Goal: Task Accomplishment & Management: Complete application form

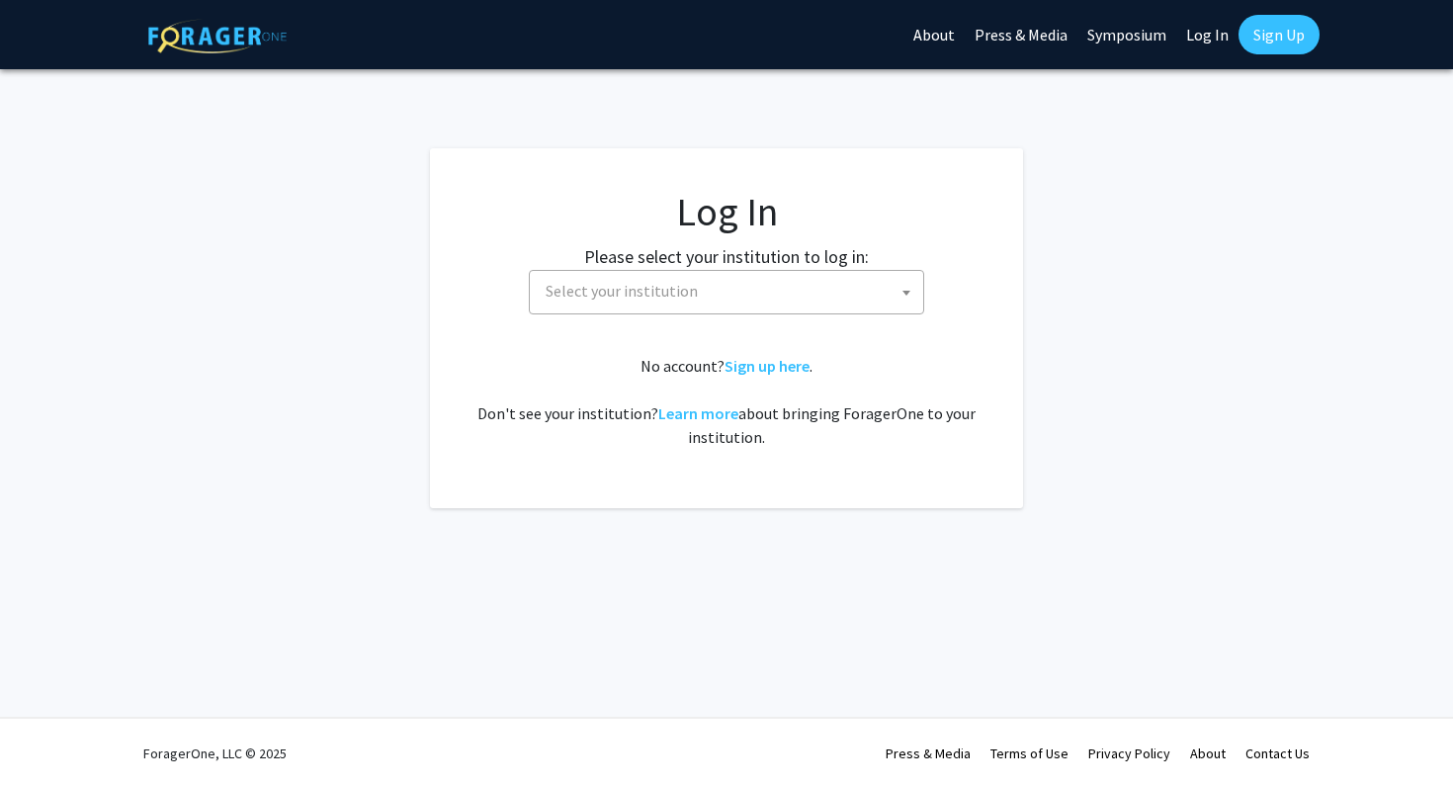
click at [742, 302] on span "Select your institution" at bounding box center [731, 291] width 386 height 41
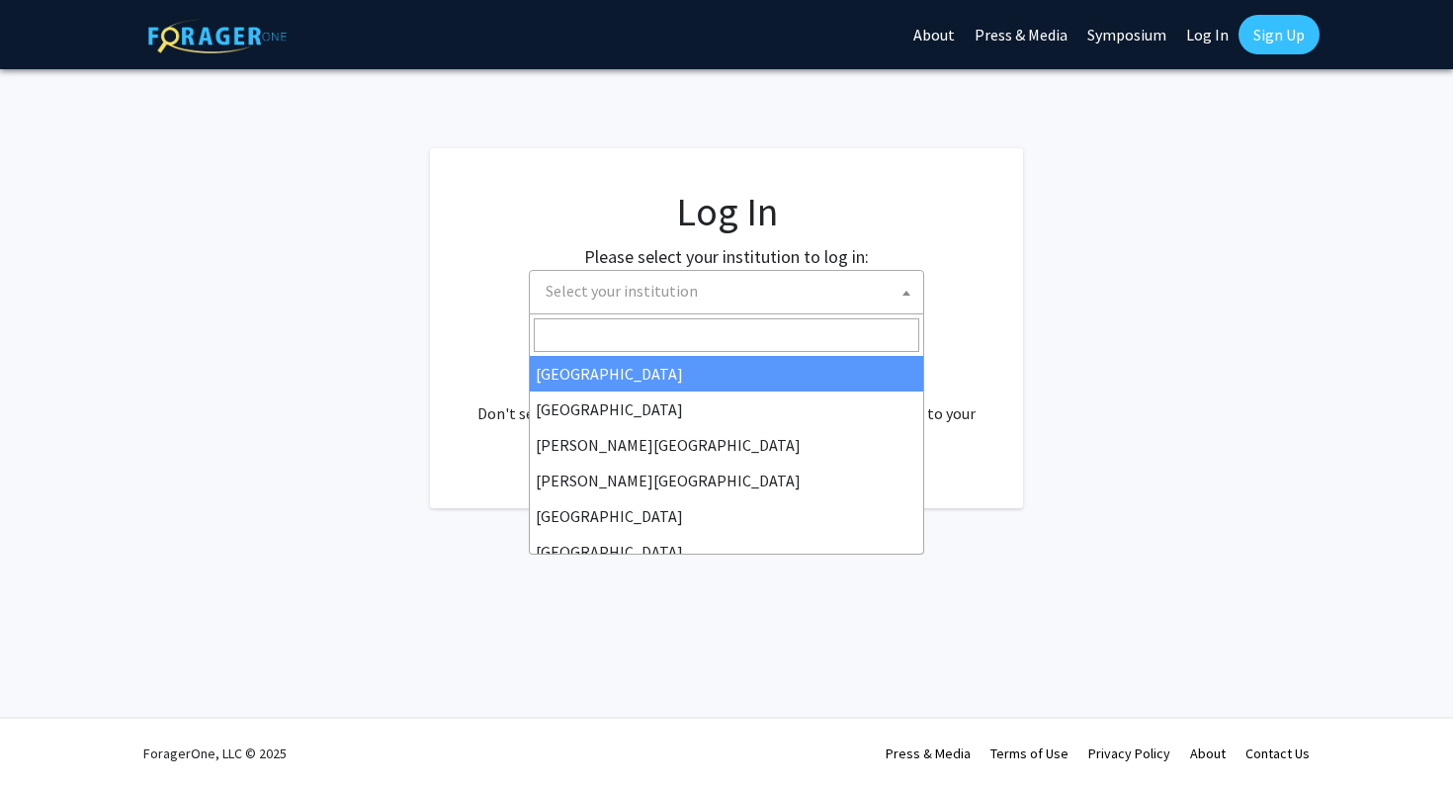
select select "34"
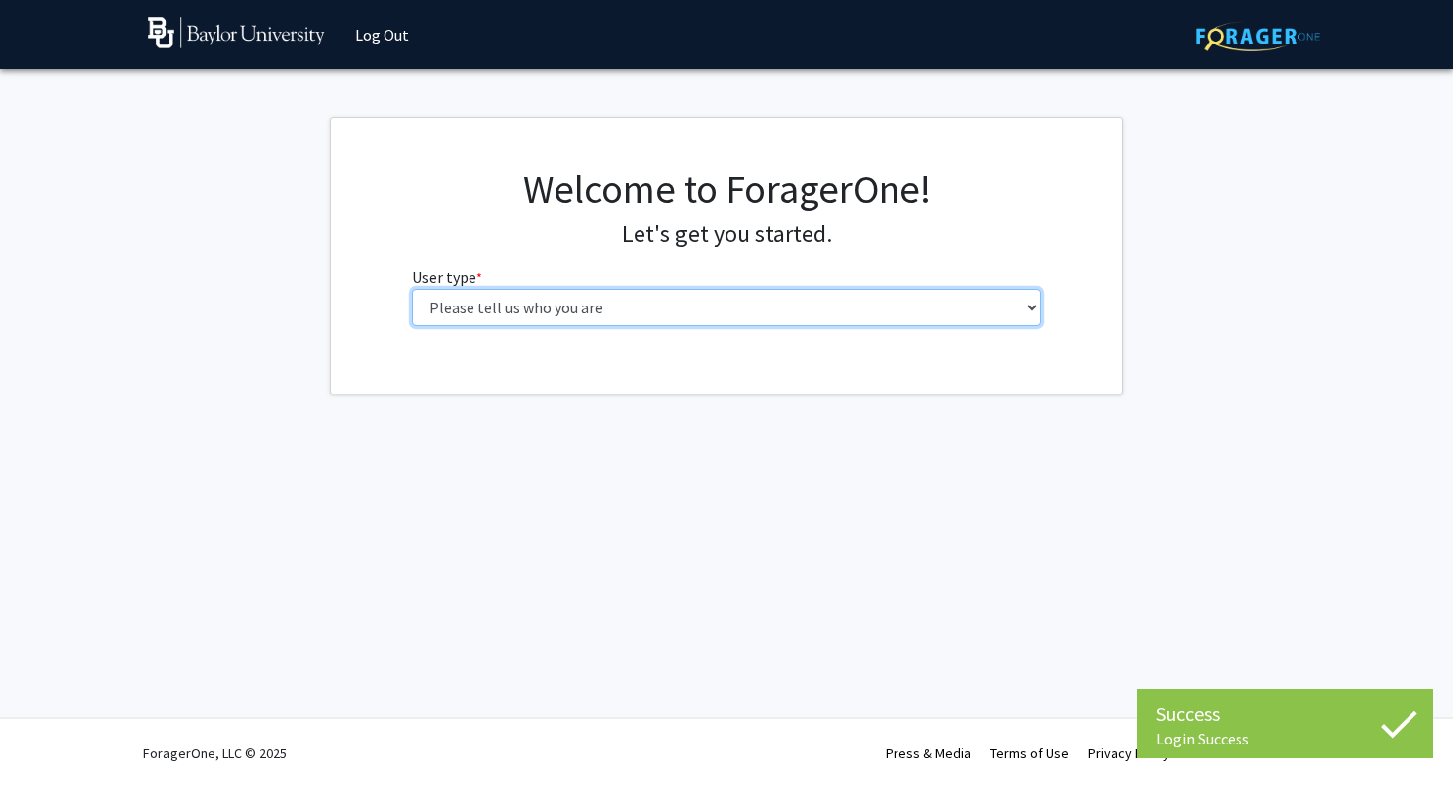
click at [714, 325] on select "Please tell us who you are Undergraduate Student Master's Student Doctoral Cand…" at bounding box center [727, 308] width 630 height 38
select select "1: undergrad"
click at [412, 289] on select "Please tell us who you are Undergraduate Student Master's Student Doctoral Cand…" at bounding box center [727, 308] width 630 height 38
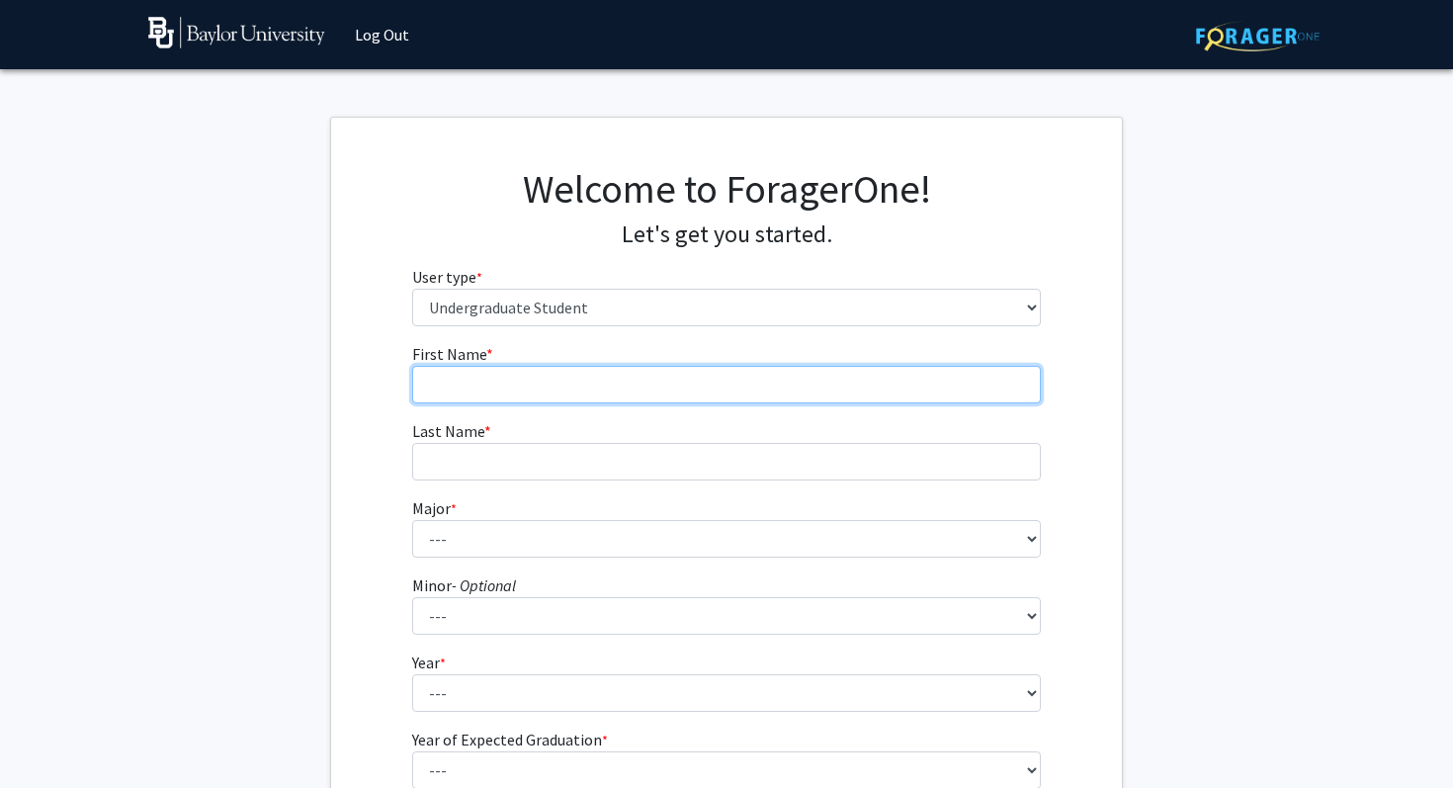
click at [622, 382] on input "First Name * required" at bounding box center [727, 385] width 630 height 38
type input "Ava"
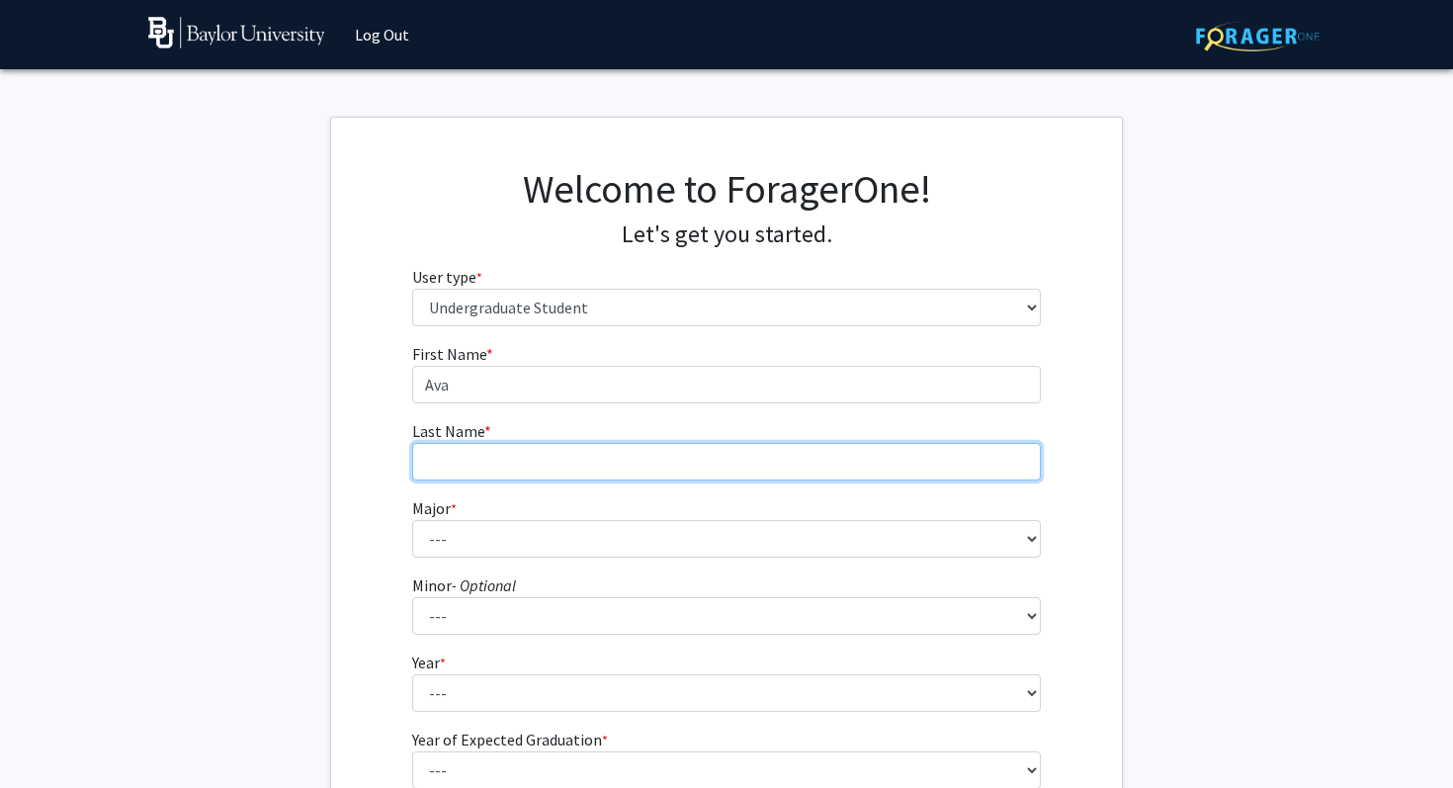
click at [539, 460] on input "Last Name * required" at bounding box center [727, 462] width 630 height 38
type input "Hedayat"
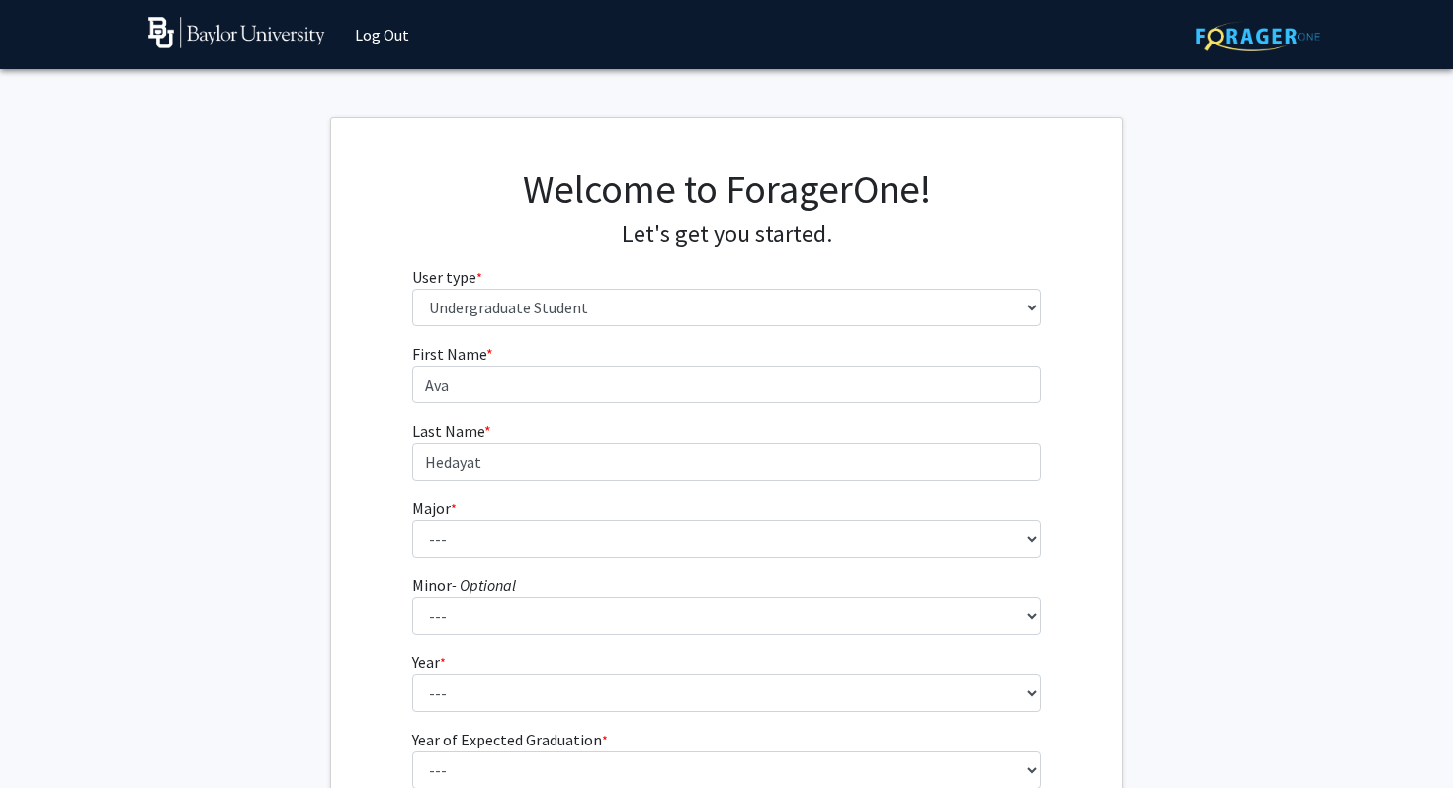
click at [497, 516] on fg-select "Major * required --- Accounting American Studies Anthropology Apparel Design & …" at bounding box center [727, 526] width 630 height 61
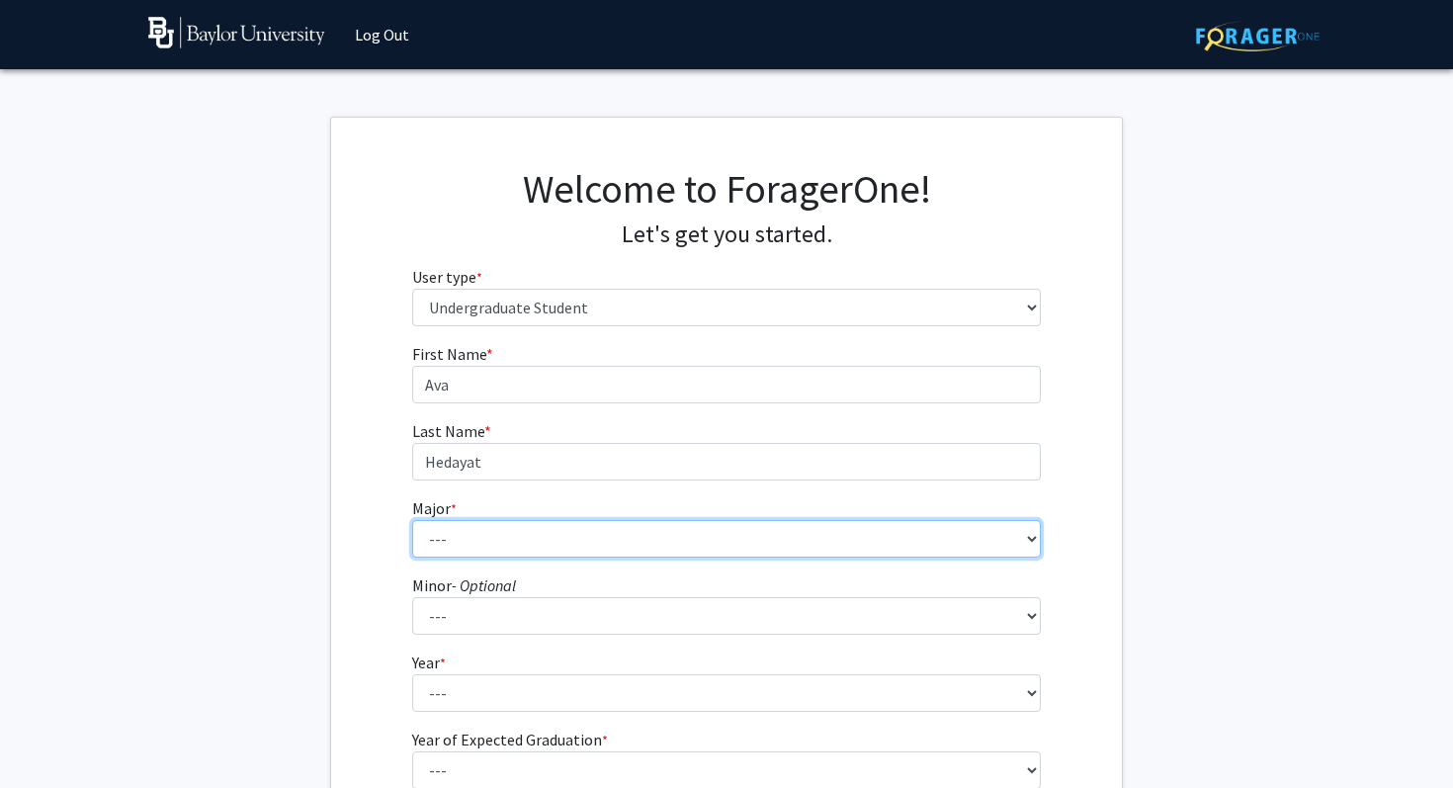
click at [488, 529] on select "--- Accounting American Studies Anthropology Apparel Design & Product Developme…" at bounding box center [727, 539] width 630 height 38
select select "113: 2778"
click at [412, 520] on select "--- Accounting American Studies Anthropology Apparel Design & Product Developme…" at bounding box center [727, 539] width 630 height 38
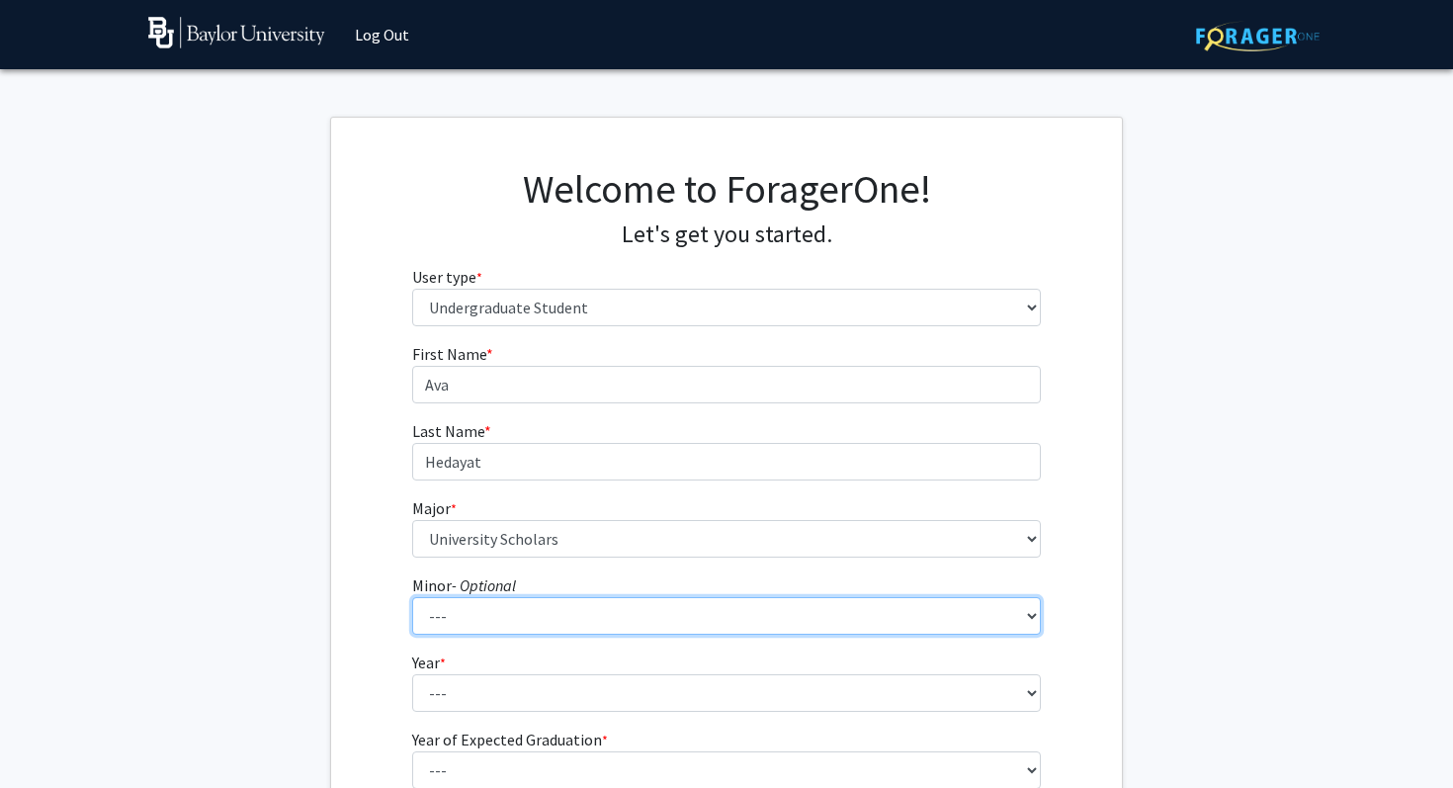
click at [509, 617] on select "--- Advertising American Sign Language American Studies Anthropology Apparel Me…" at bounding box center [727, 616] width 630 height 38
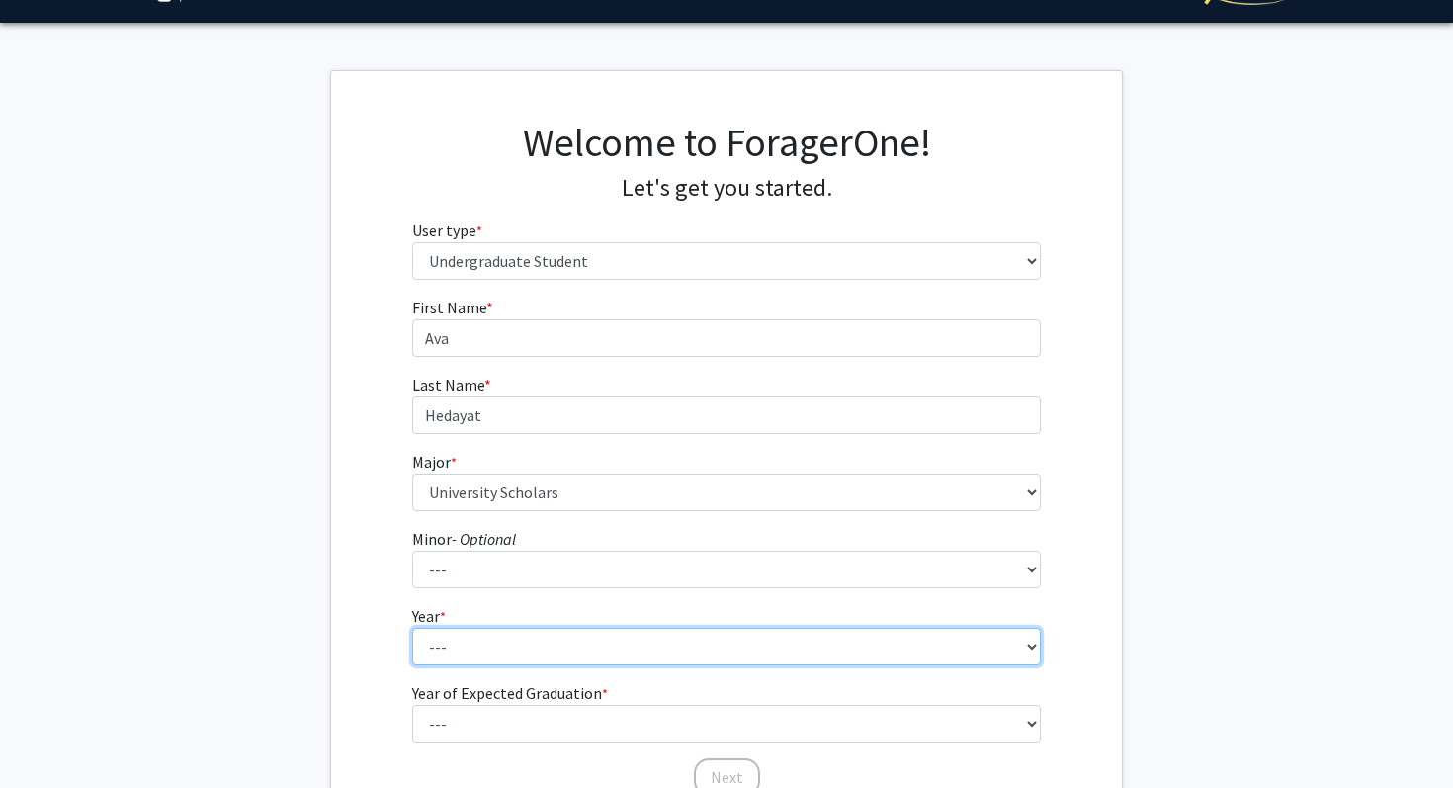
click at [476, 644] on select "--- First-year Sophomore Junior Senior Postbaccalaureate Certificate" at bounding box center [727, 647] width 630 height 38
select select "1: first-year"
click at [412, 628] on select "--- First-year Sophomore Junior Senior Postbaccalaureate Certificate" at bounding box center [727, 647] width 630 height 38
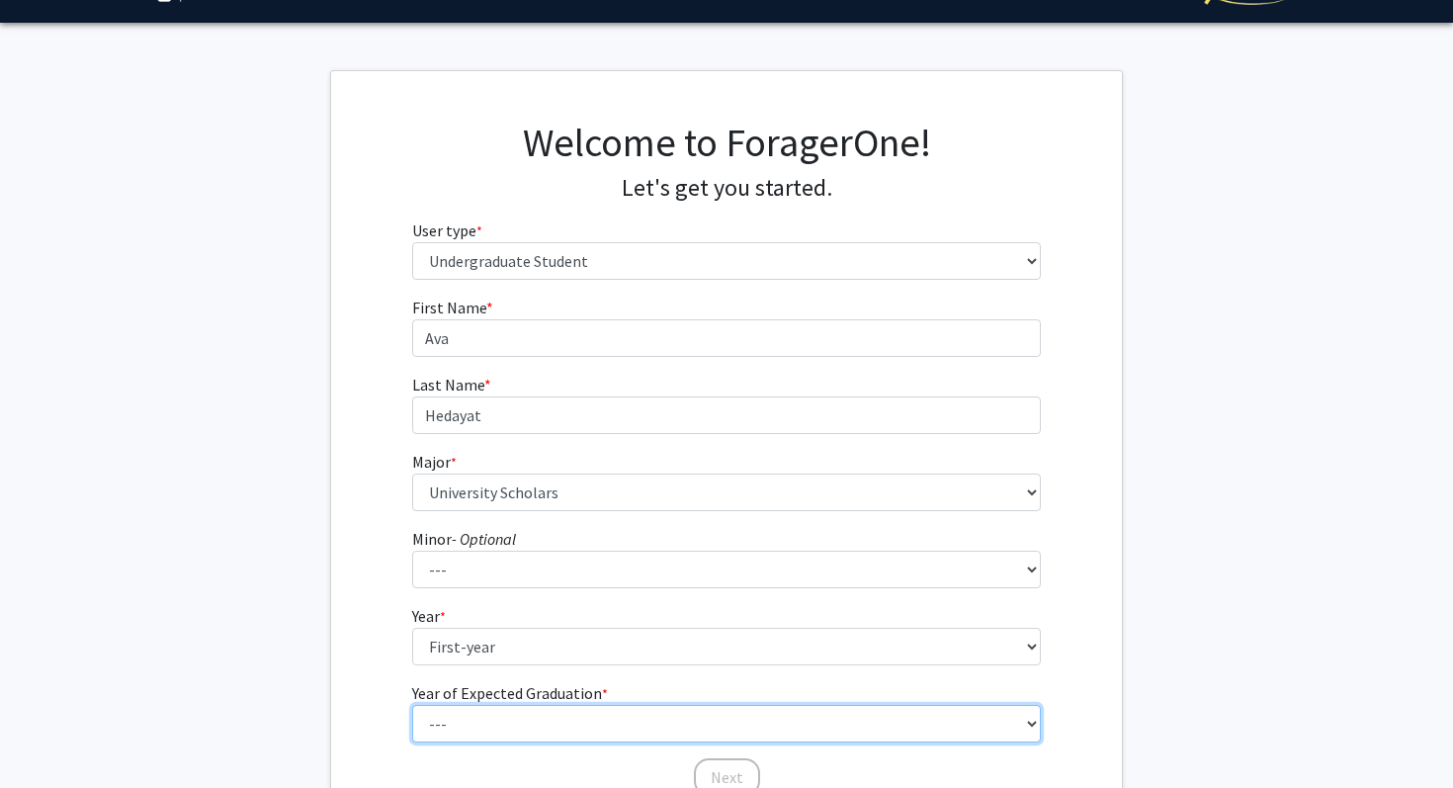
click at [468, 730] on select "--- 2025 2026 2027 2028 2029 2030 2031 2032 2033 2034" at bounding box center [727, 724] width 630 height 38
select select "5: 2029"
click at [412, 705] on select "--- 2025 2026 2027 2028 2029 2030 2031 2032 2033 2034" at bounding box center [727, 724] width 630 height 38
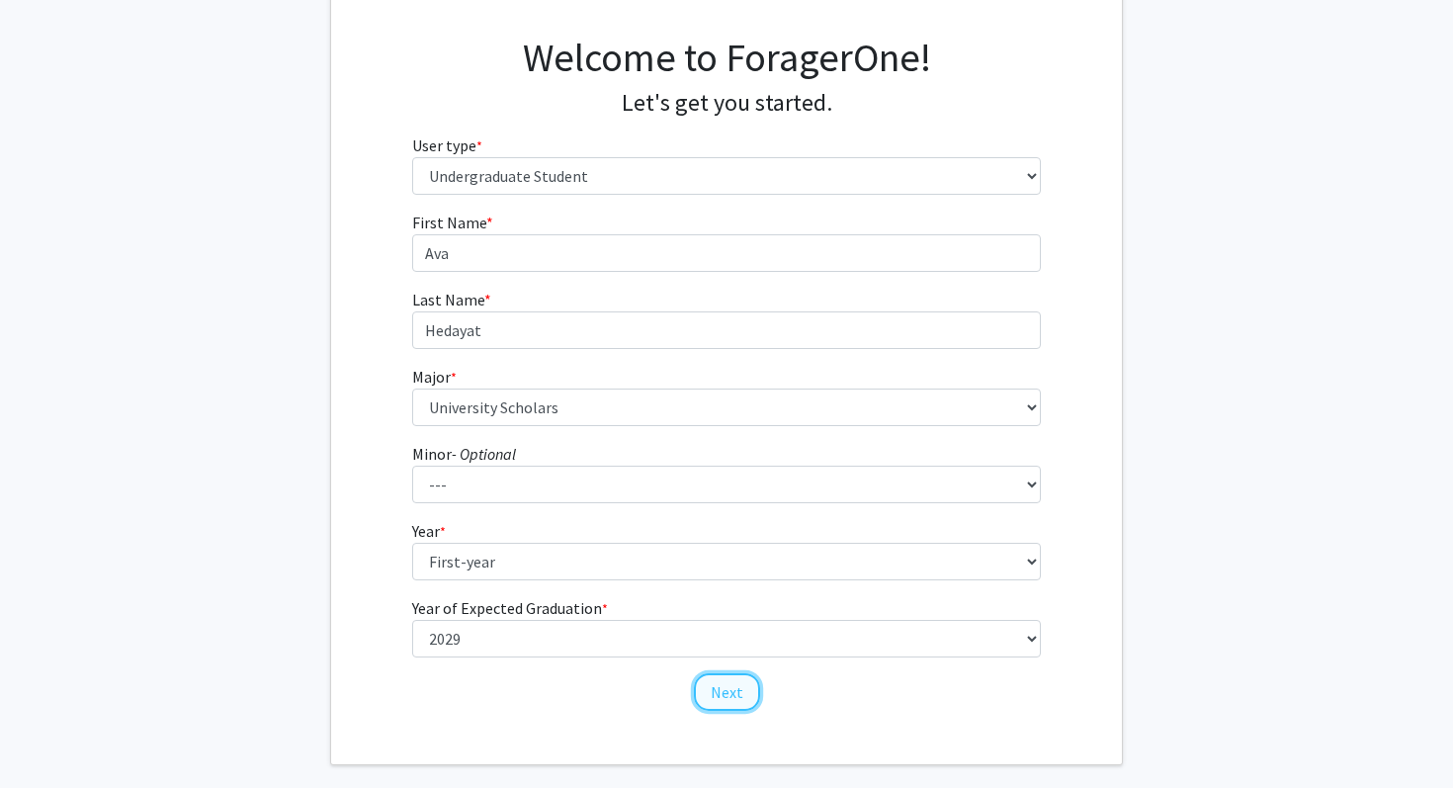
click at [718, 688] on button "Next" at bounding box center [727, 692] width 66 height 38
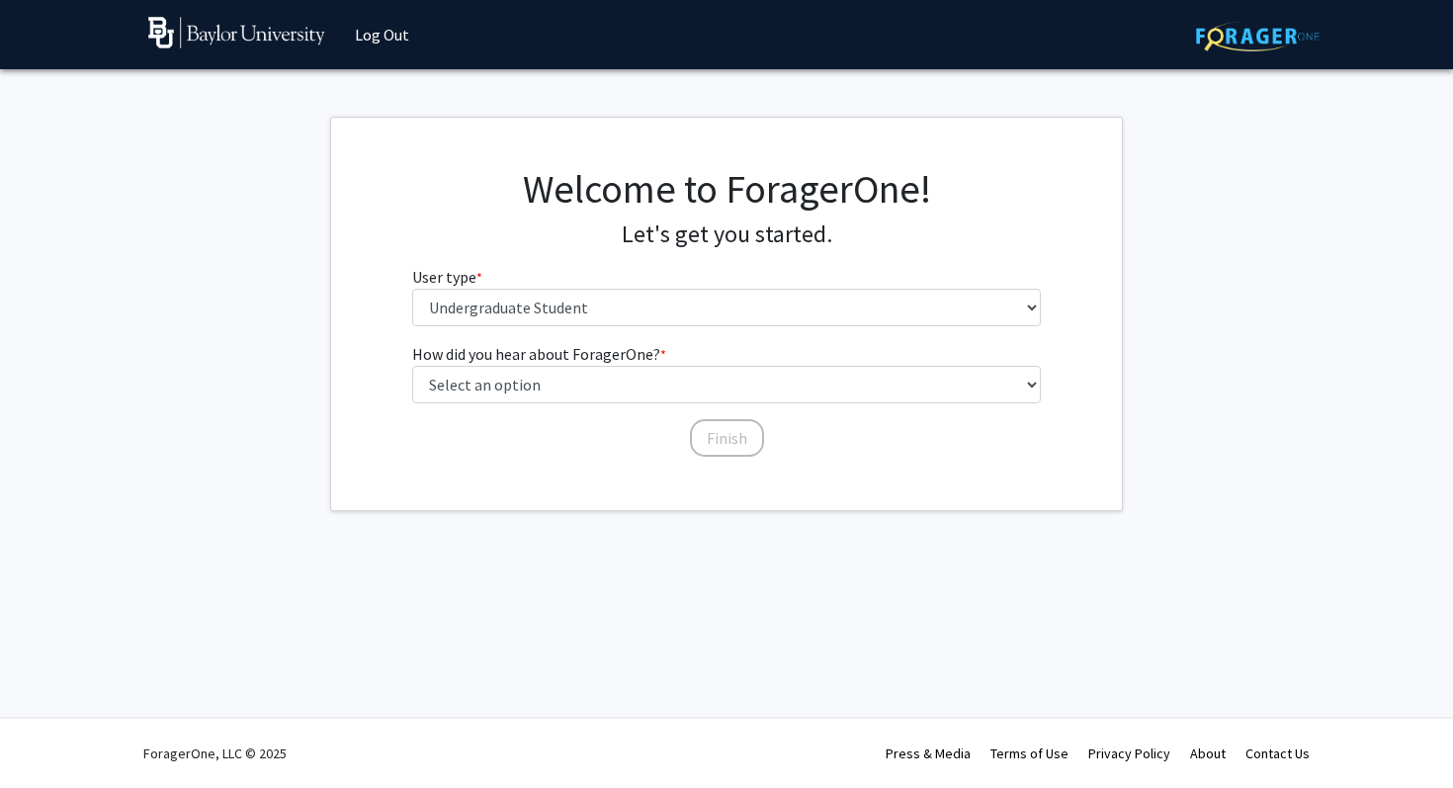
scroll to position [0, 0]
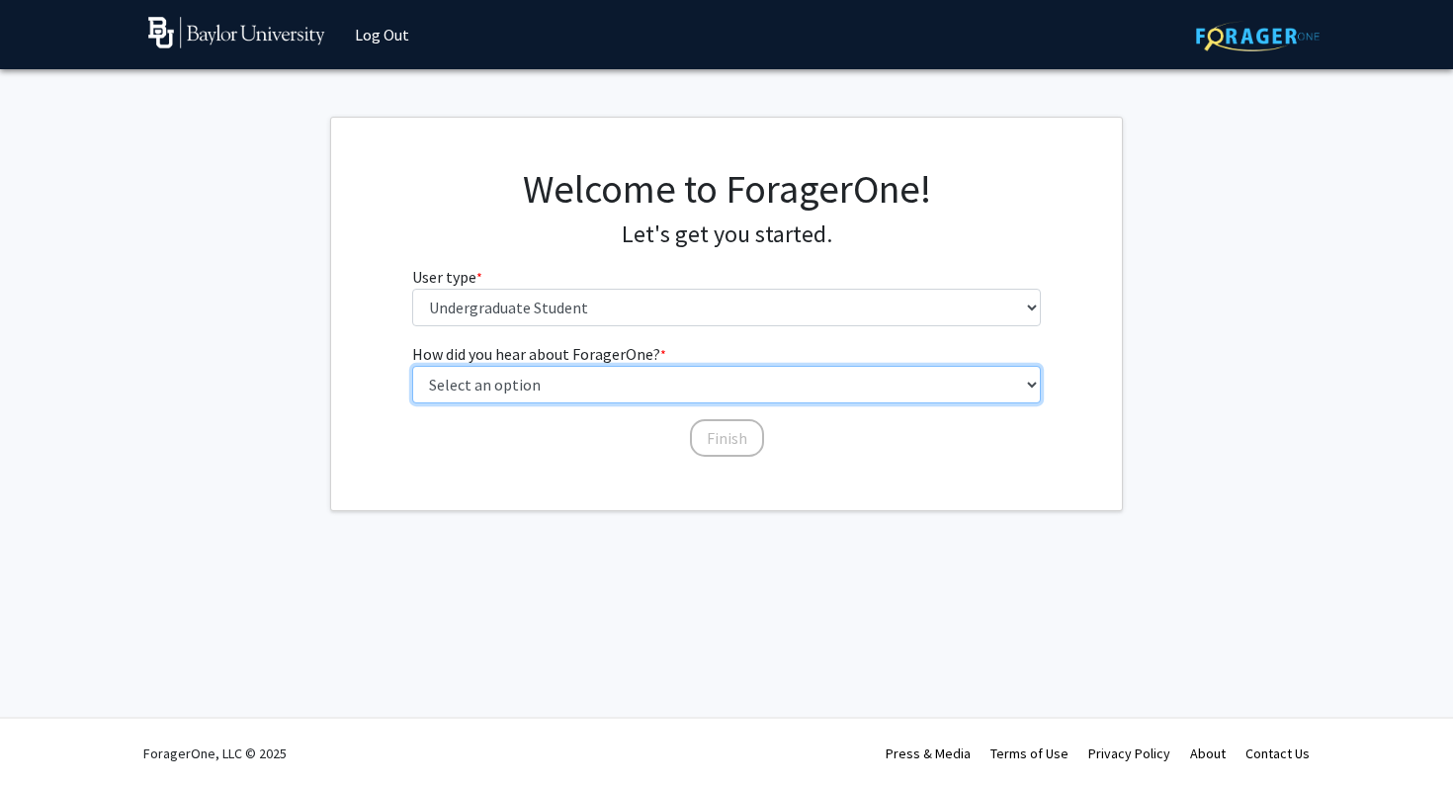
click at [567, 383] on select "Select an option Peer/student recommendation Faculty/staff recommendation Unive…" at bounding box center [727, 385] width 630 height 38
select select "3: university_website"
click at [412, 366] on select "Select an option Peer/student recommendation Faculty/staff recommendation Unive…" at bounding box center [727, 385] width 630 height 38
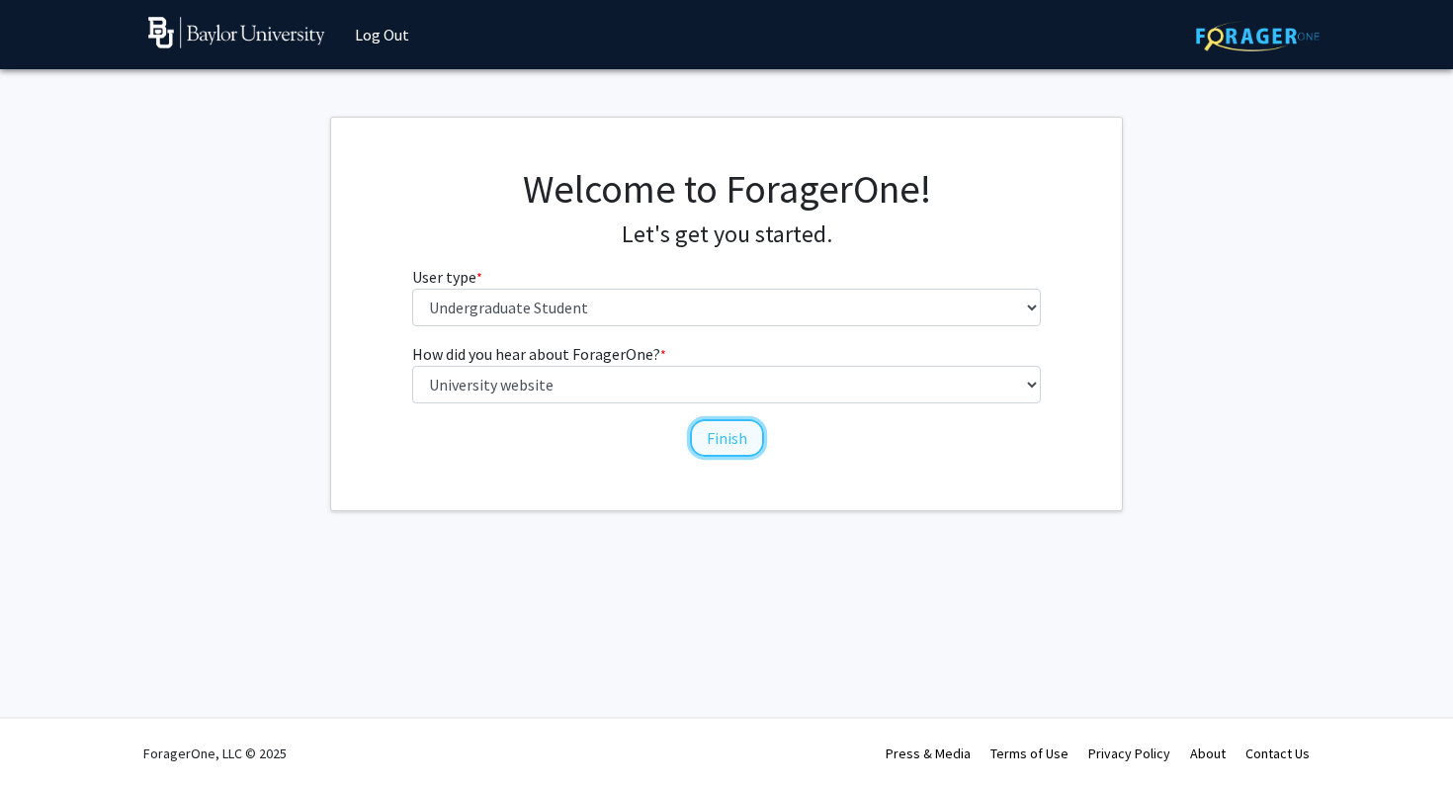
click at [725, 442] on button "Finish" at bounding box center [727, 438] width 74 height 38
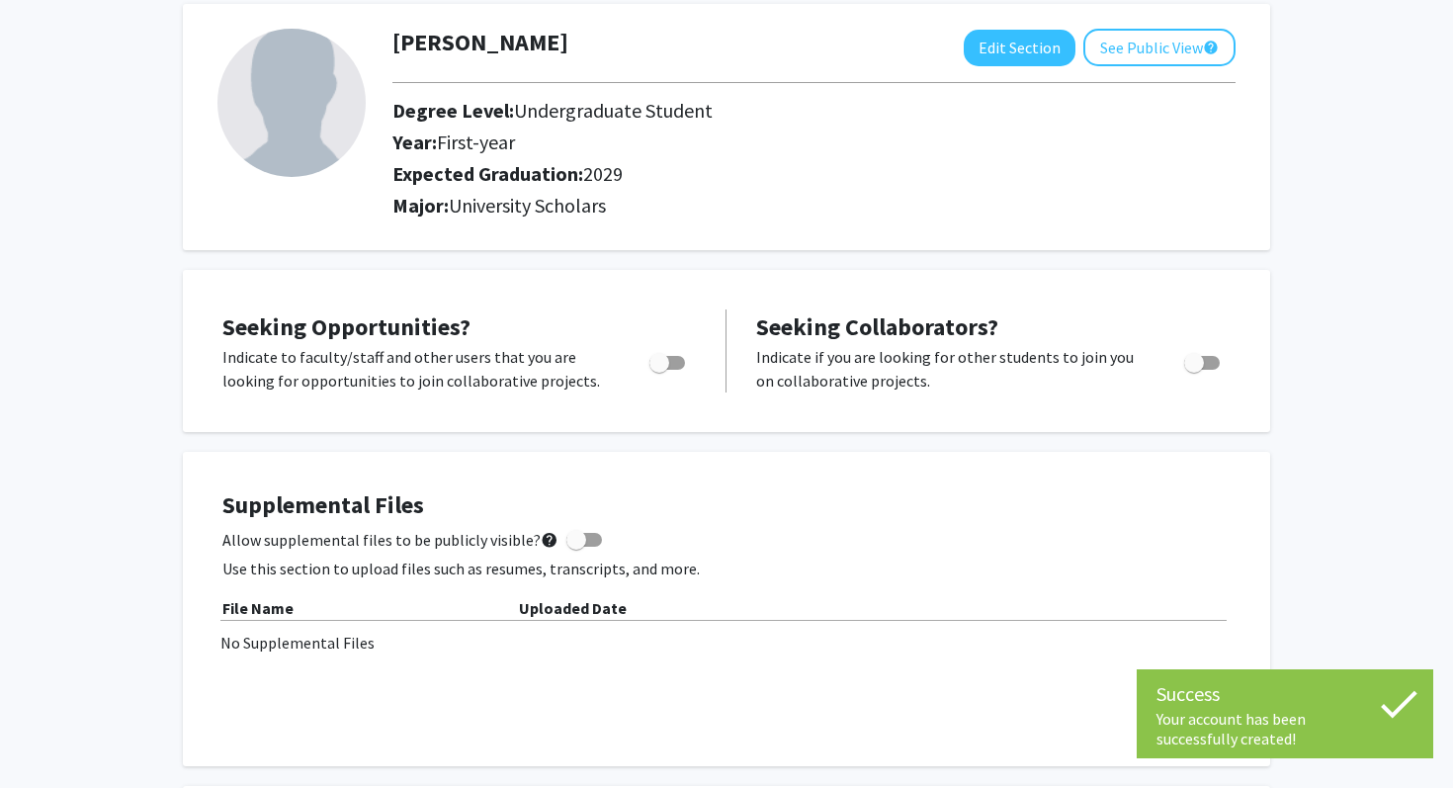
scroll to position [49, 0]
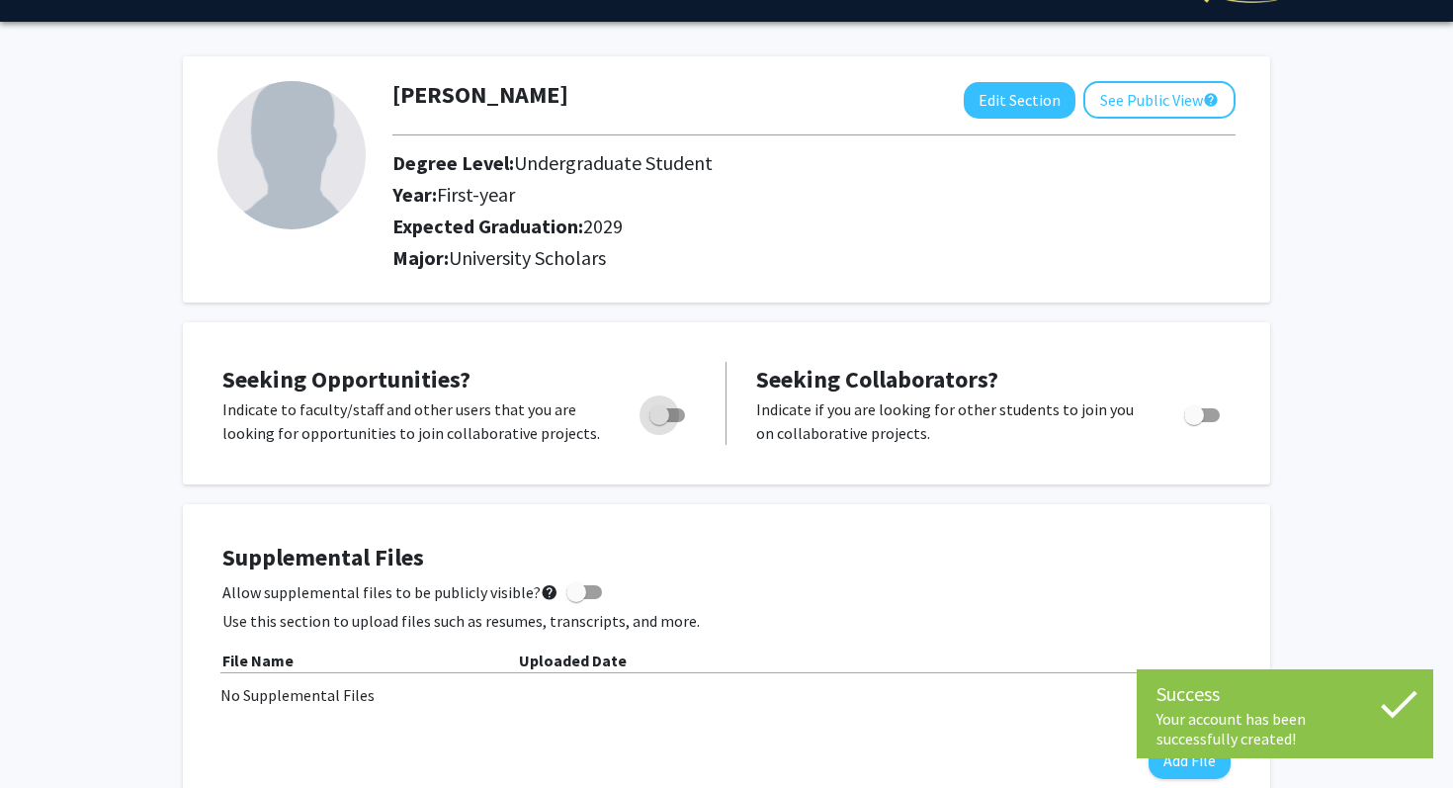
click at [669, 406] on label "Toggle" at bounding box center [664, 415] width 44 height 24
click at [659, 422] on input "Are you actively seeking opportunities?" at bounding box center [658, 422] width 1 height 1
checkbox input "true"
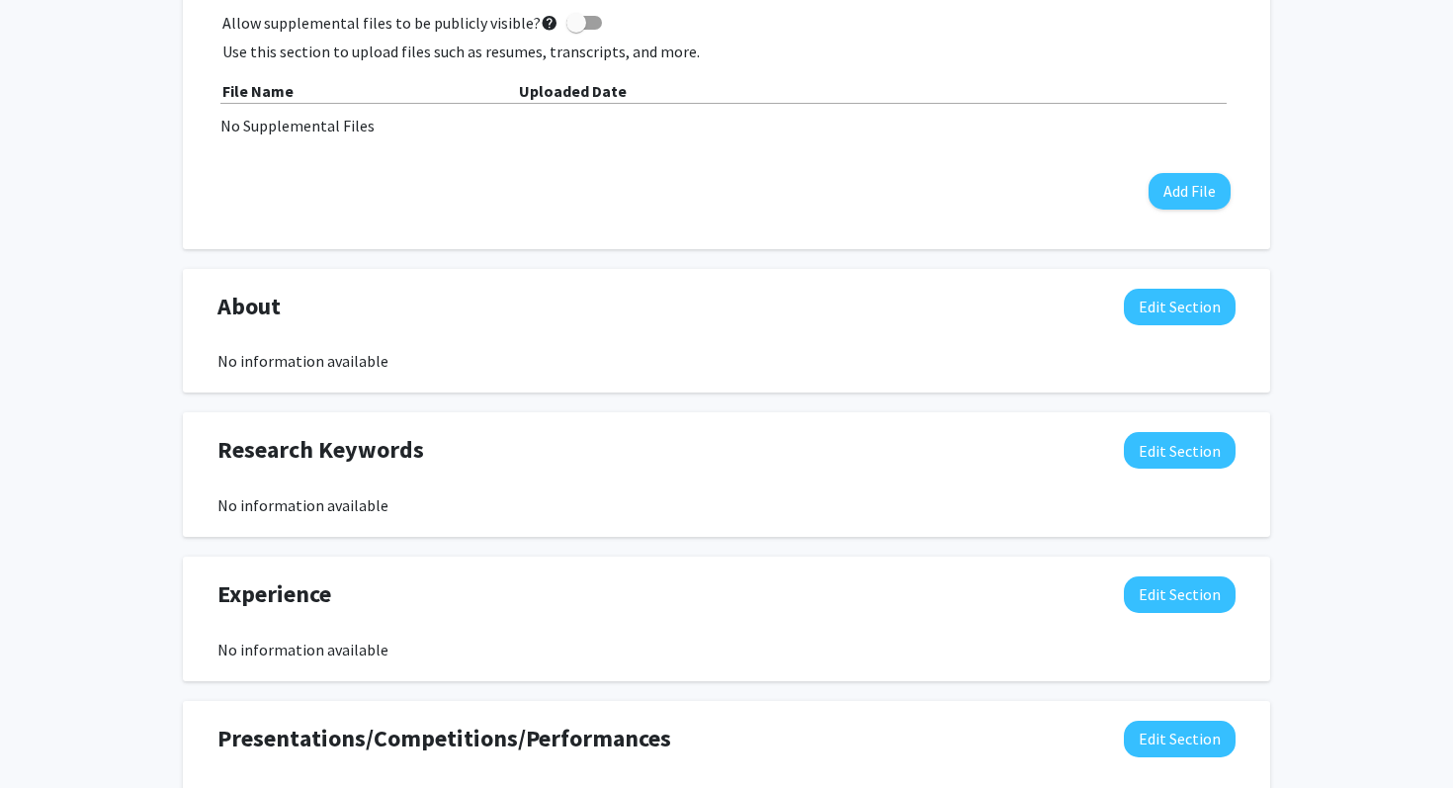
scroll to position [0, 0]
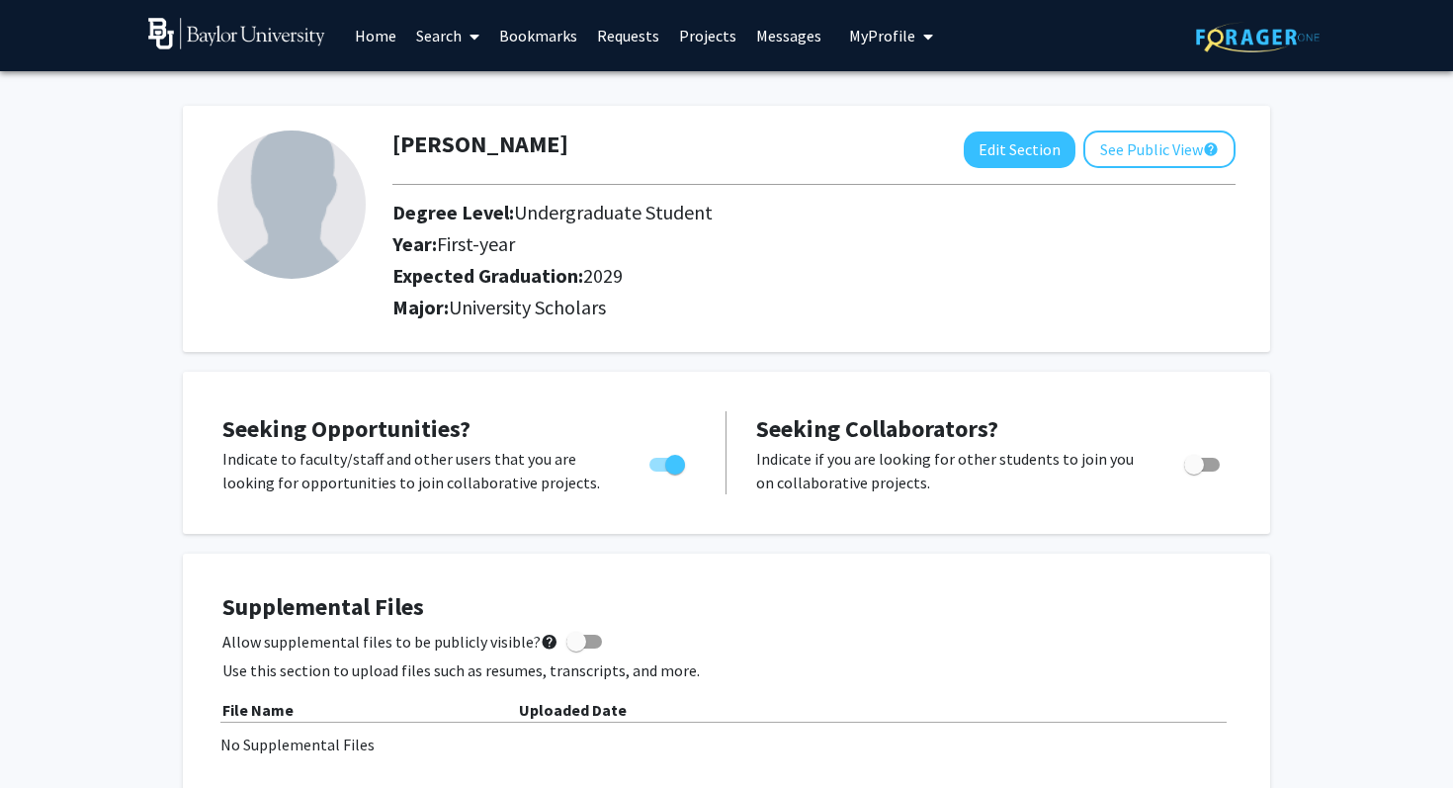
click at [369, 33] on link "Home" at bounding box center [375, 35] width 61 height 69
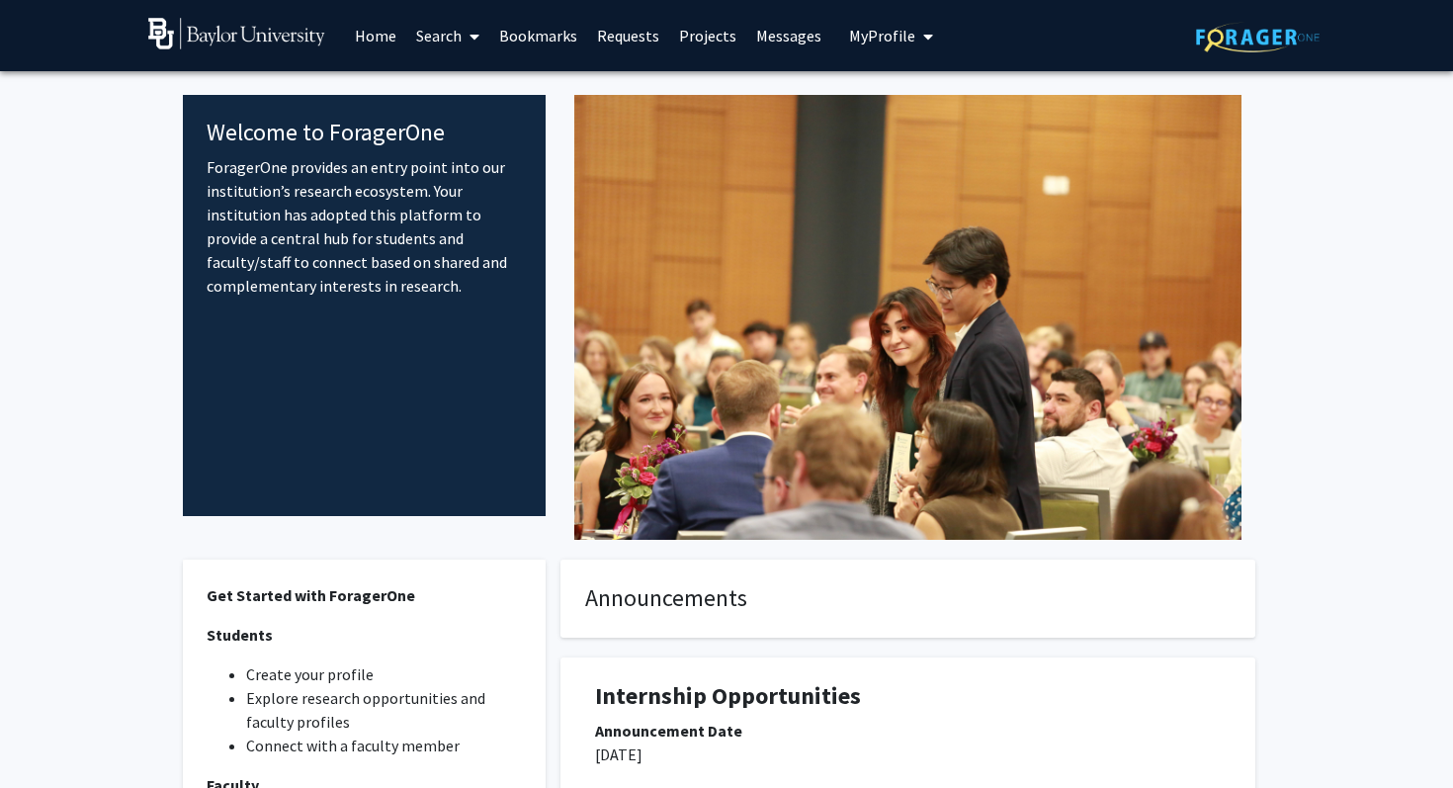
click at [694, 40] on link "Projects" at bounding box center [707, 35] width 77 height 69
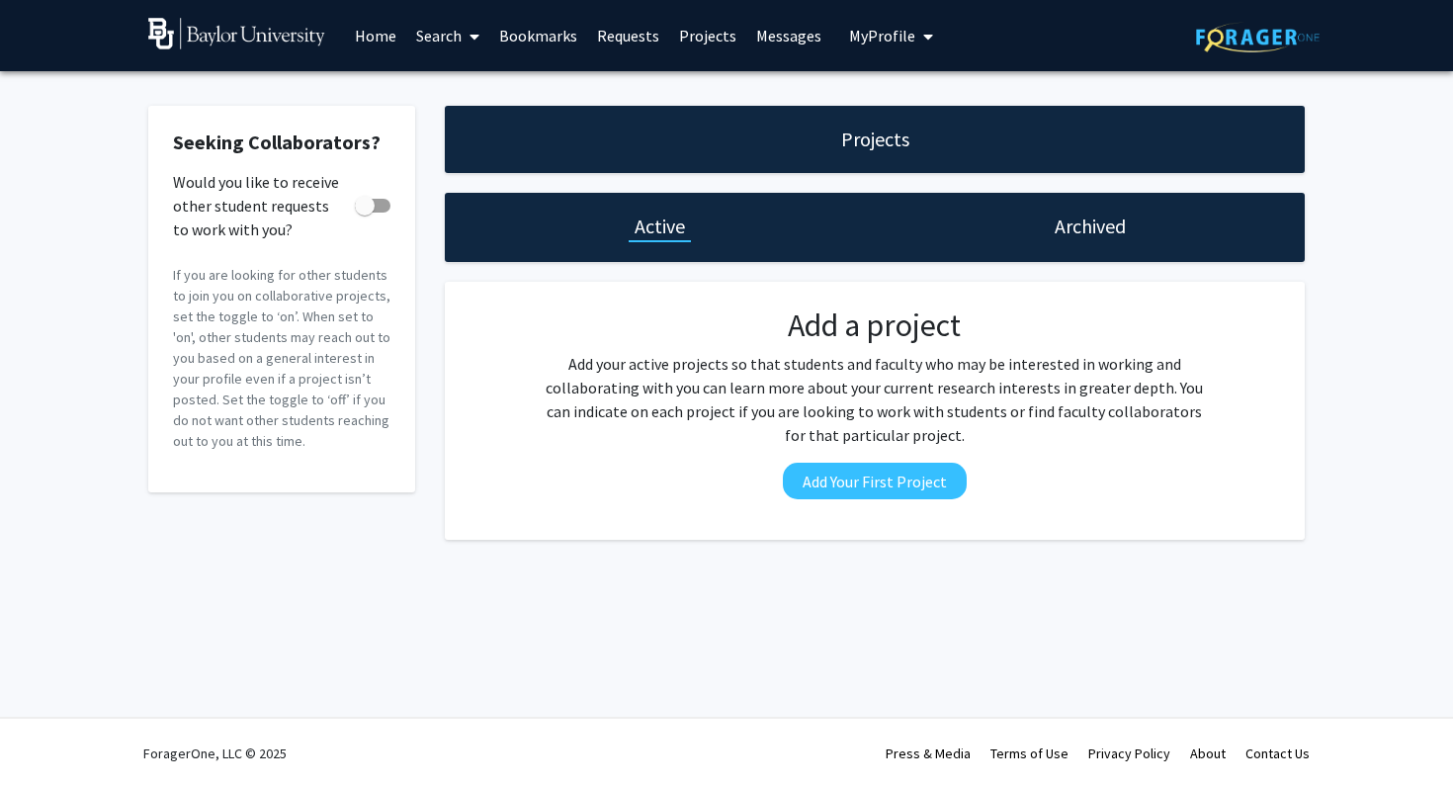
click at [372, 31] on link "Home" at bounding box center [375, 35] width 61 height 69
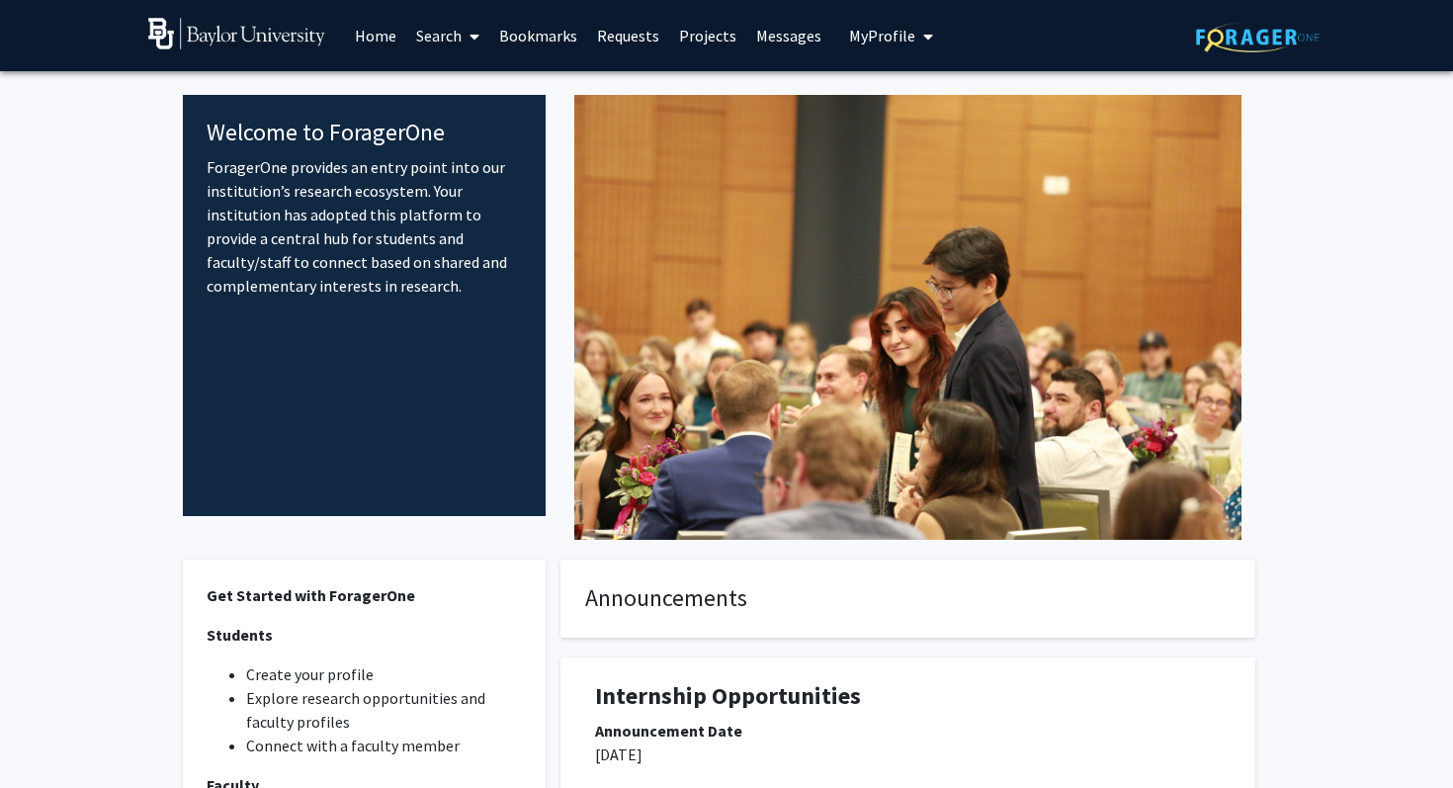
click at [443, 35] on link "Search" at bounding box center [447, 35] width 83 height 69
click at [462, 86] on span "Faculty/Staff" at bounding box center [478, 91] width 145 height 40
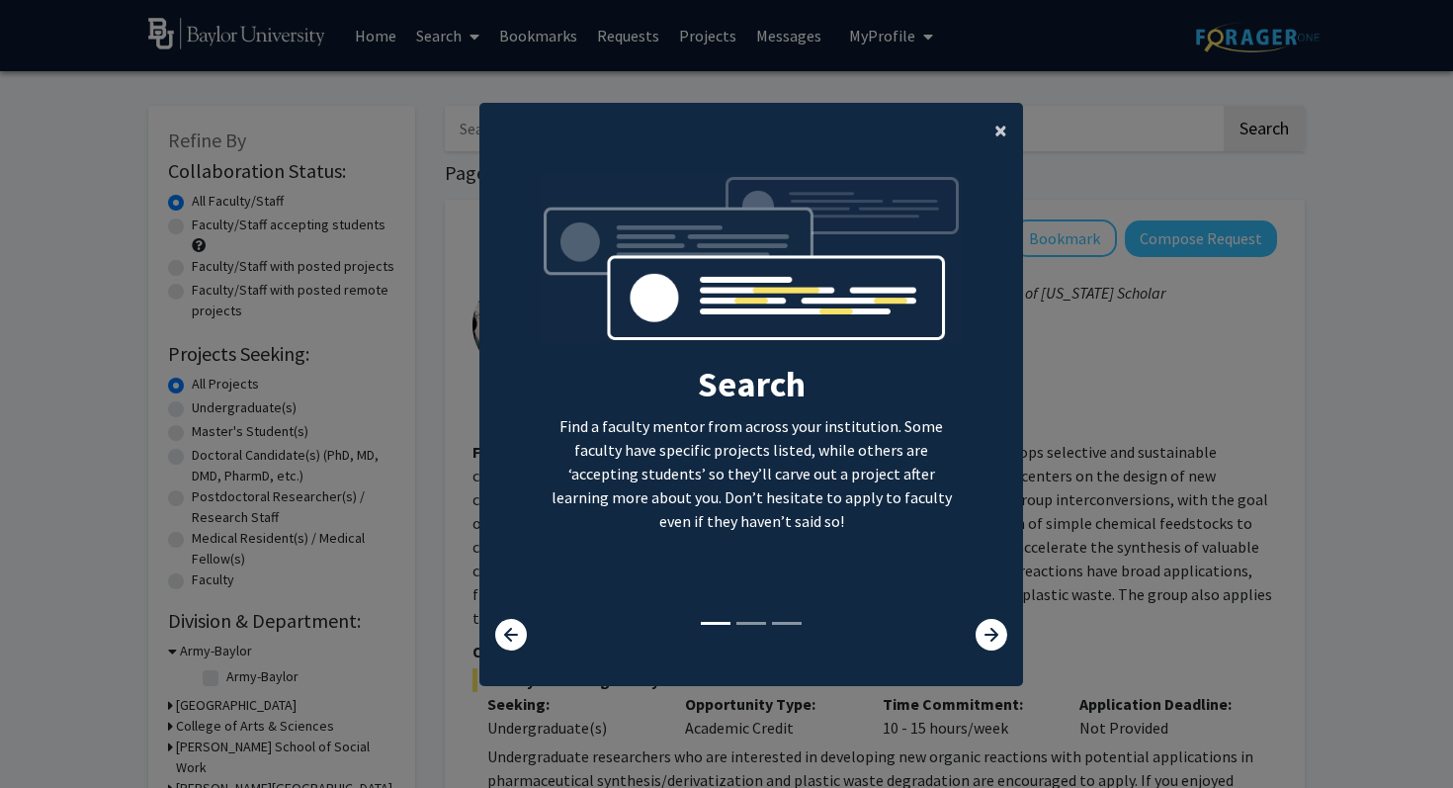
click at [995, 141] on span "×" at bounding box center [1001, 130] width 13 height 31
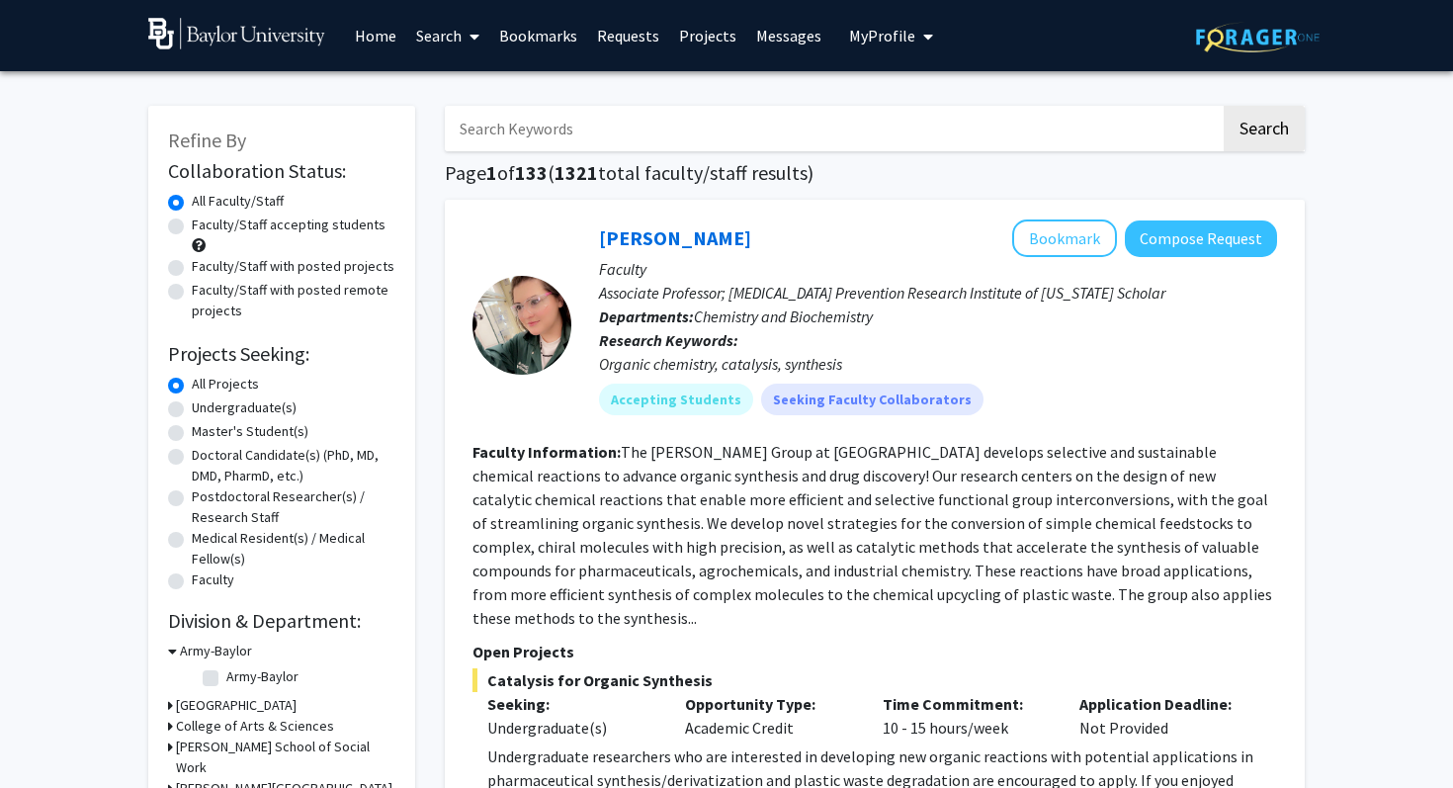
click at [396, 31] on link "Home" at bounding box center [375, 35] width 61 height 69
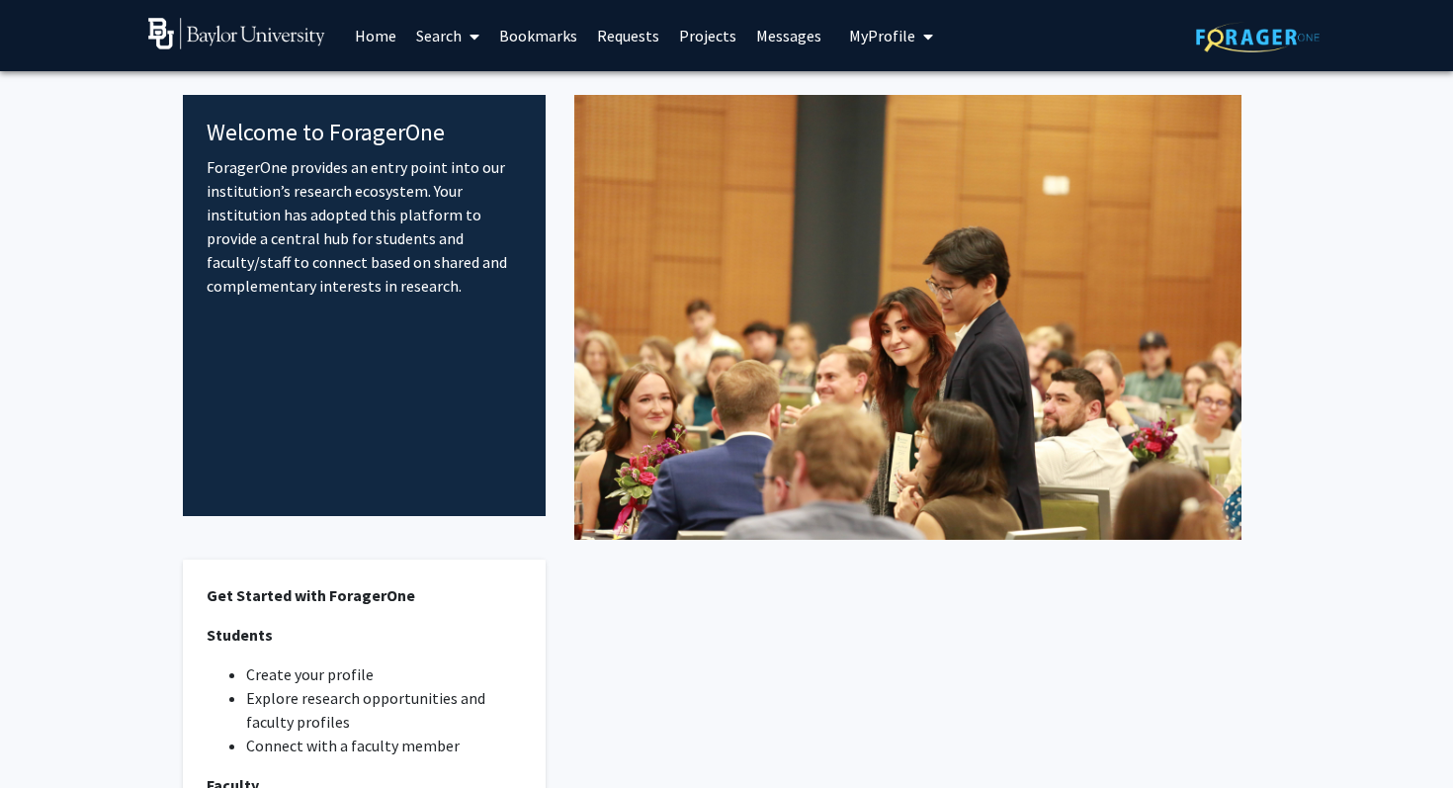
click at [376, 31] on link "Home" at bounding box center [375, 35] width 61 height 69
click at [1266, 251] on div at bounding box center [908, 317] width 725 height 445
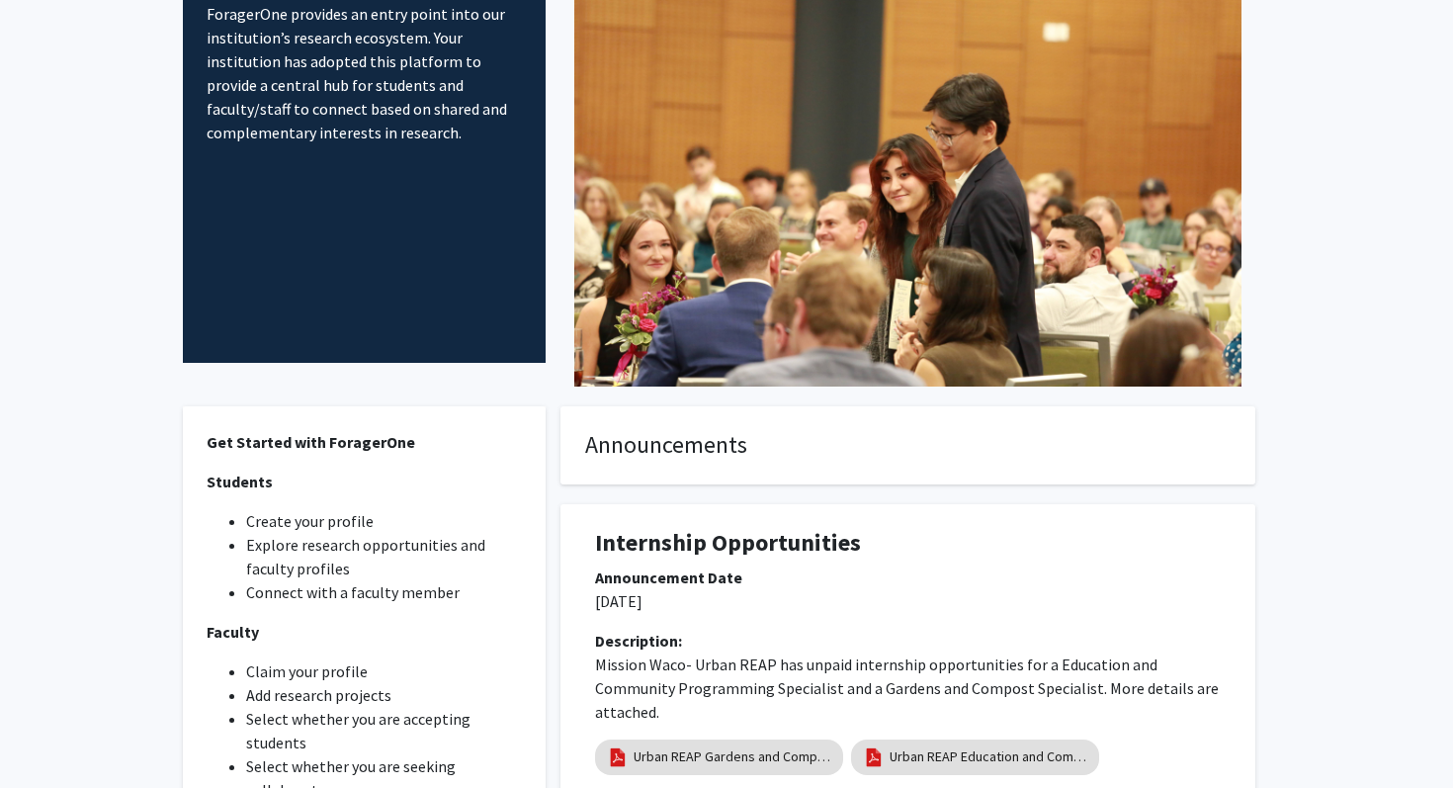
scroll to position [279, 0]
